Goal: Information Seeking & Learning: Learn about a topic

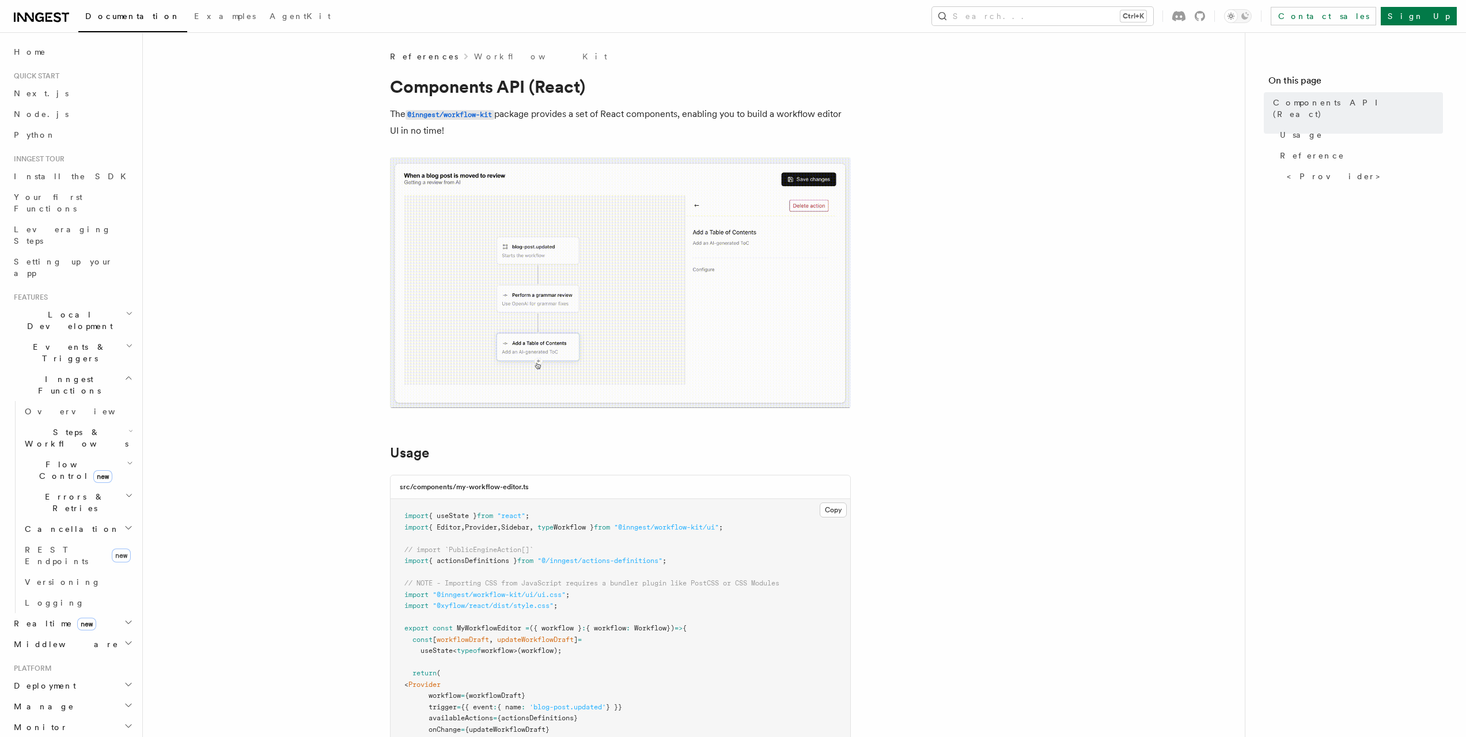
click at [39, 15] on icon at bounding box center [41, 17] width 55 height 14
drag, startPoint x: 533, startPoint y: 112, endPoint x: 849, endPoint y: 133, distance: 316.4
click at [849, 133] on p "The @inngest/workflow-kit package provides a set of React components, enabling …" at bounding box center [620, 122] width 461 height 33
drag, startPoint x: 745, startPoint y: 130, endPoint x: 306, endPoint y: 103, distance: 439.7
